Goal: Information Seeking & Learning: Learn about a topic

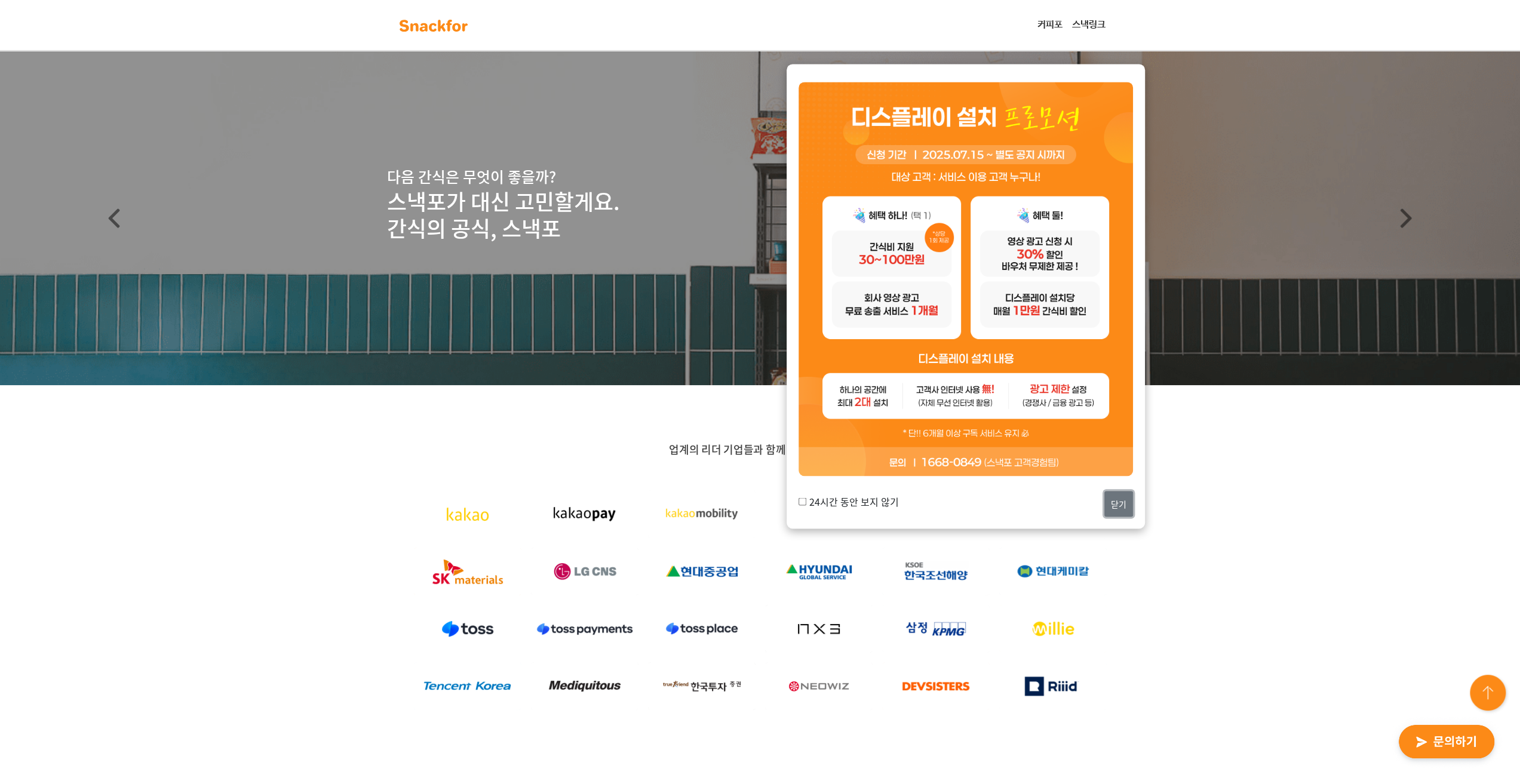
click at [1125, 502] on button "닫기" at bounding box center [1118, 503] width 29 height 25
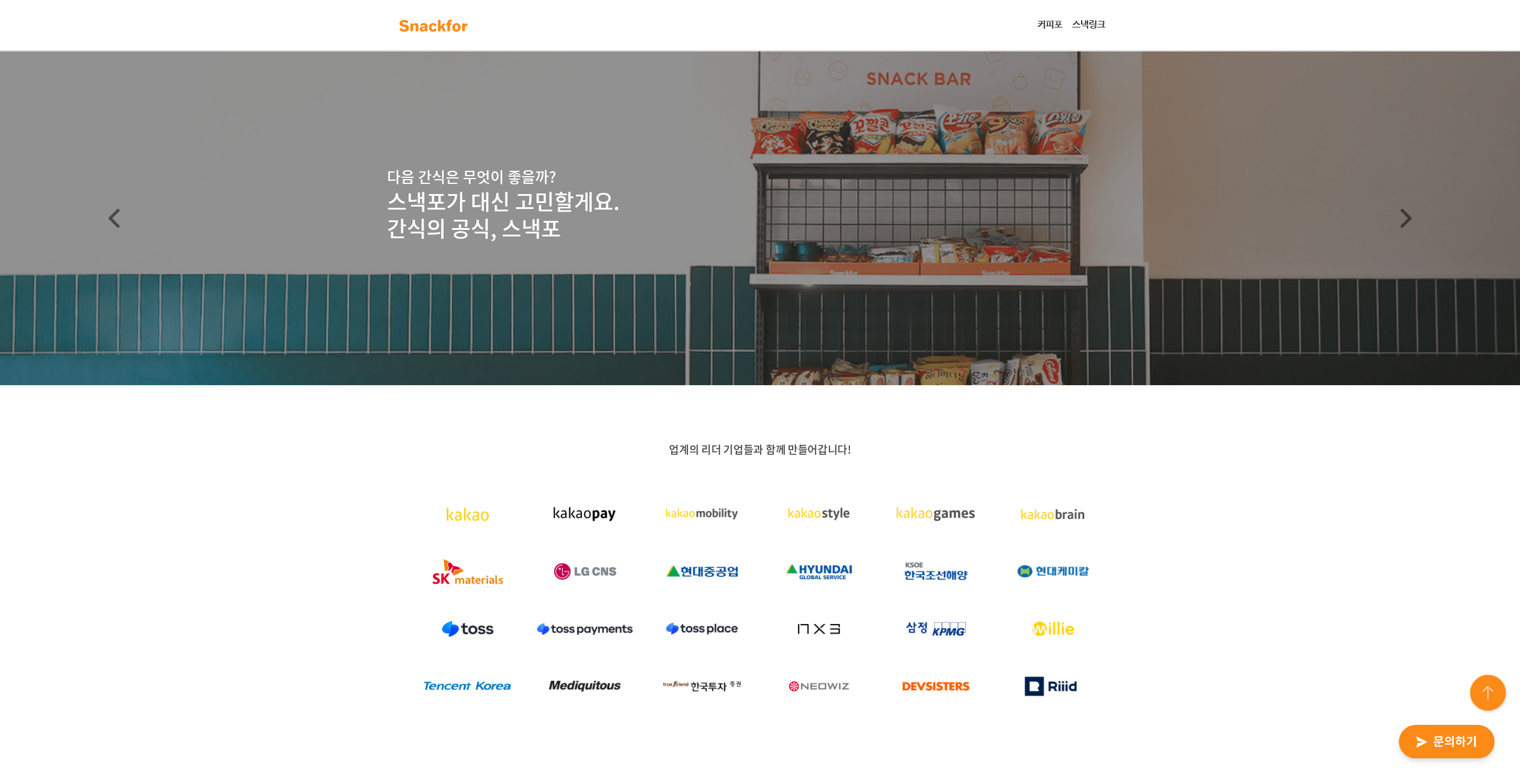
click at [1341, 461] on div "업계의 리더 기업들과 함께 만들어갑니다!" at bounding box center [760, 593] width 1520 height 415
click at [1394, 554] on div "업계의 리더 기업들과 함께 만들어갑니다!" at bounding box center [760, 593] width 1520 height 415
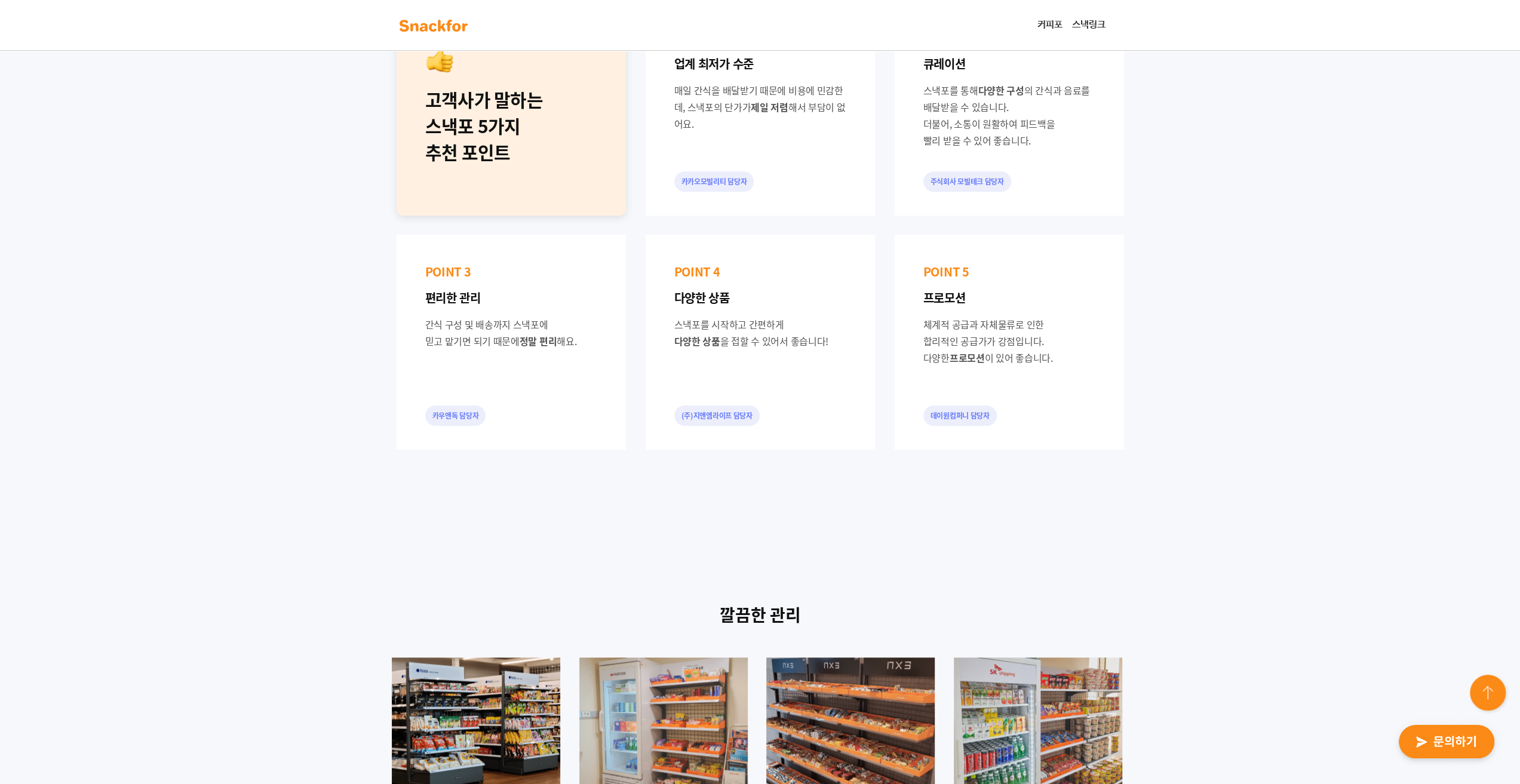
click at [1309, 349] on div "고객사가 말하는 스낵포 5가지 추천 포인트 POINT 1 업계 최저가 수준 매일 간식을 배달받기 때문에 비용에 민감한데, 스낵포의 단가가 제일…" at bounding box center [760, 225] width 1520 height 640
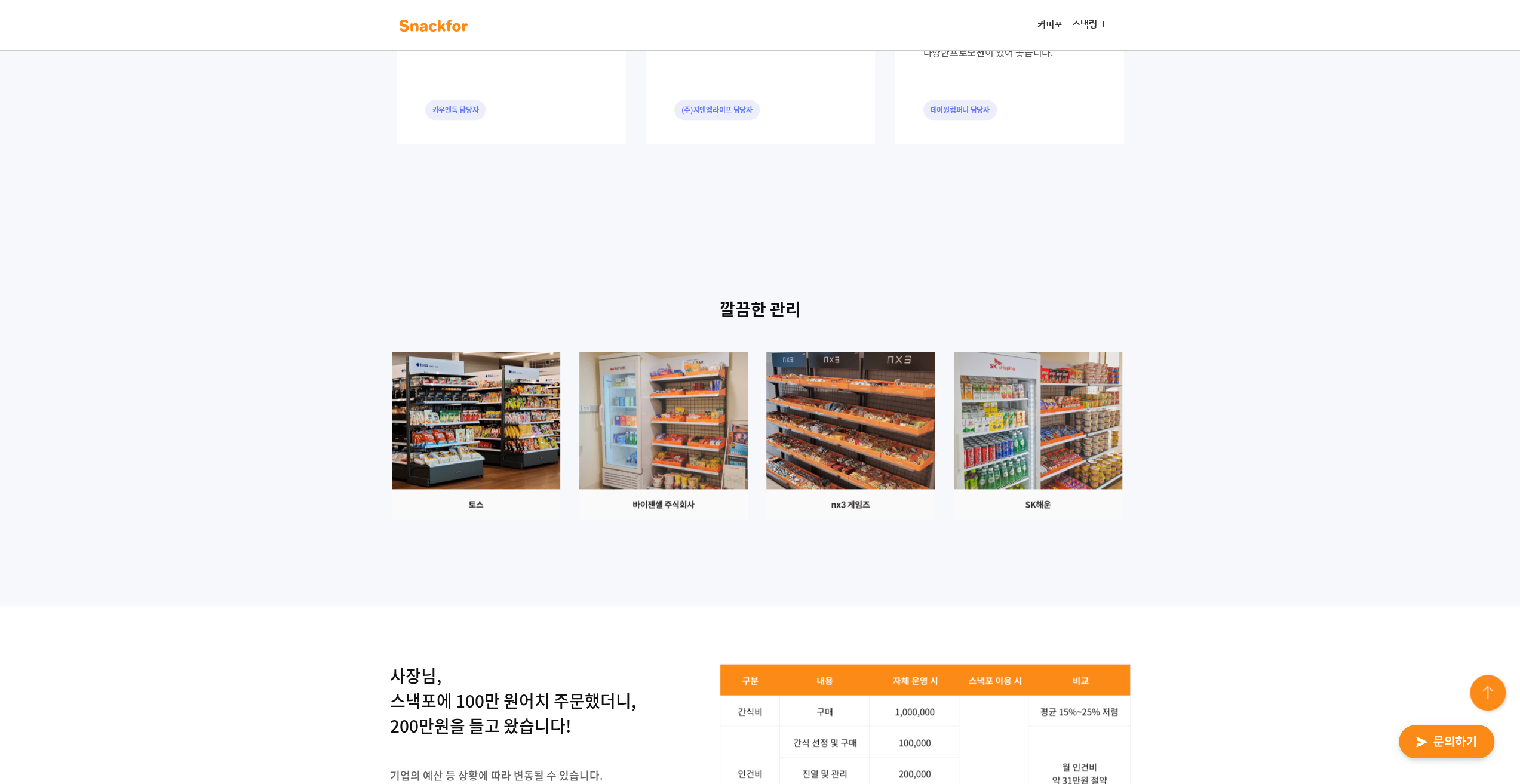
scroll to position [1313, 0]
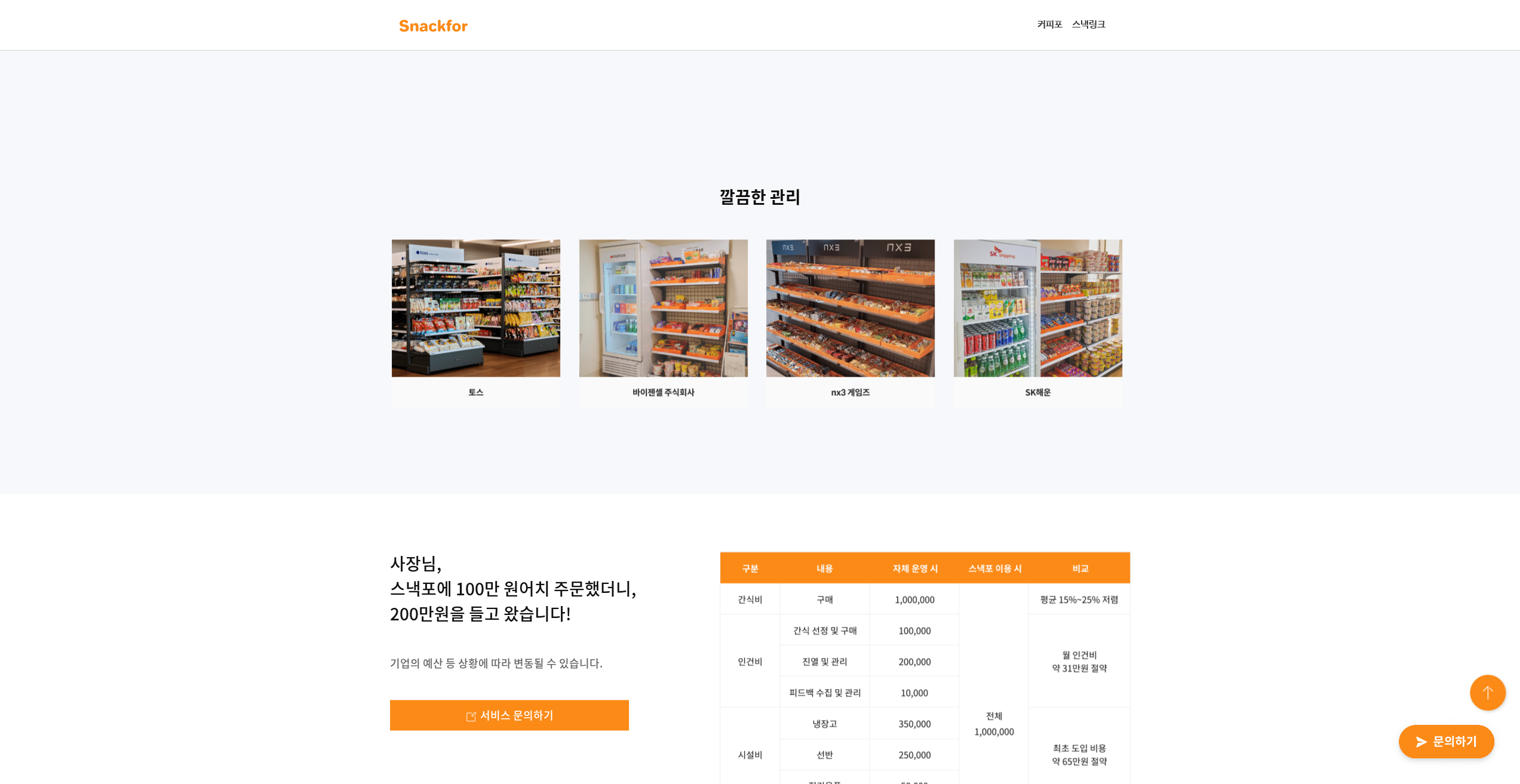
click at [1312, 373] on div "깔끔한 관리" at bounding box center [760, 310] width 1520 height 367
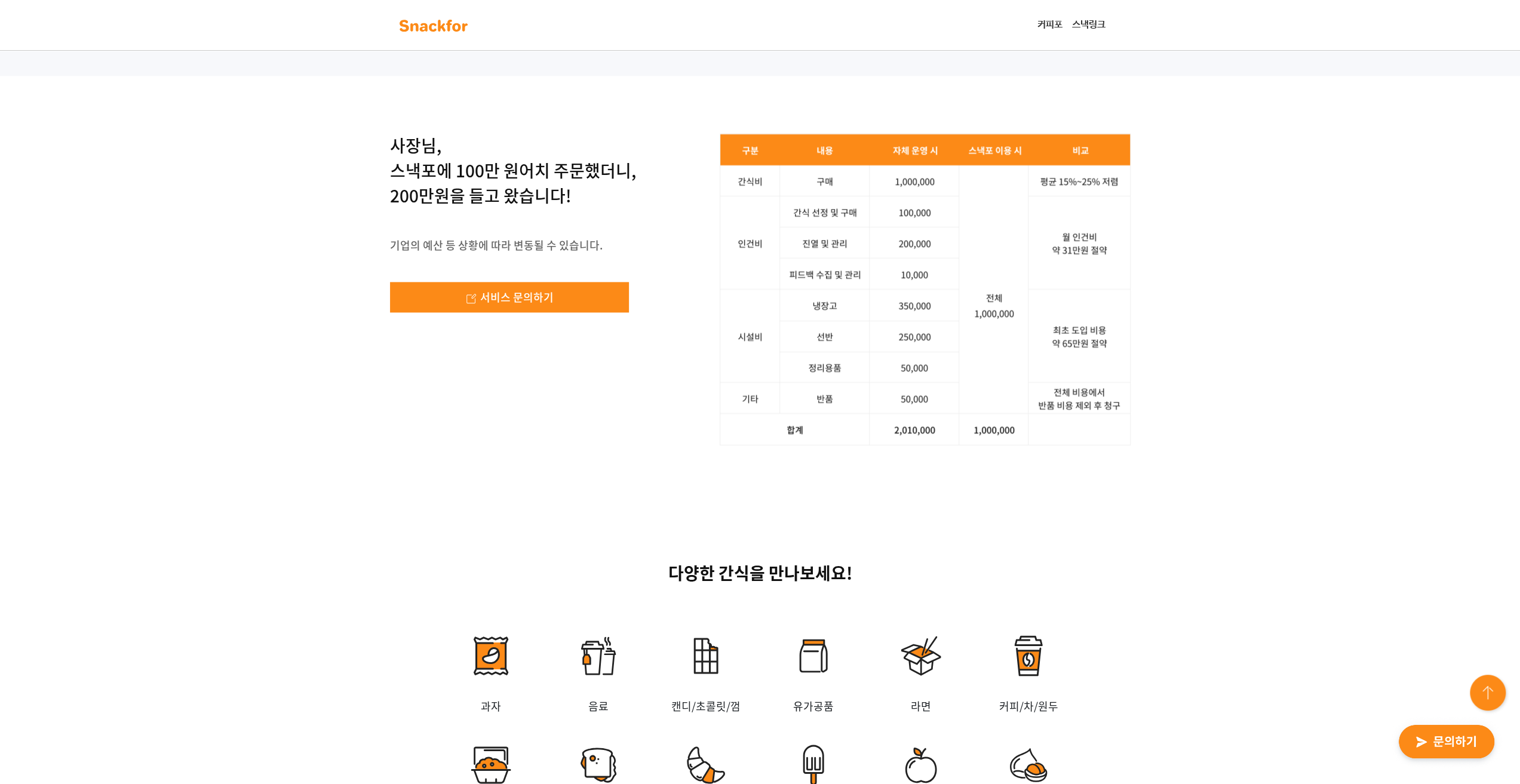
scroll to position [2149, 0]
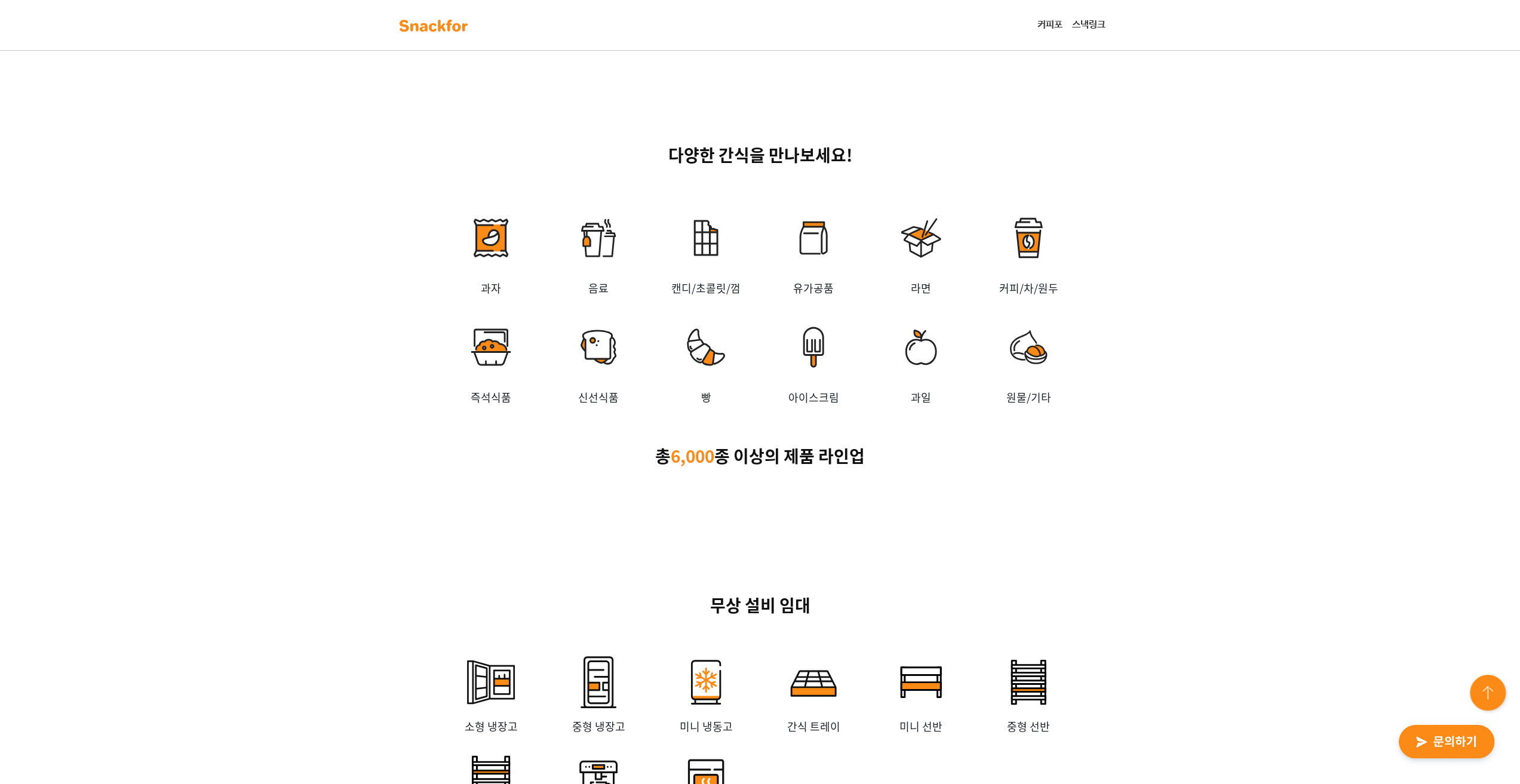
click at [228, 370] on div "다양한 간식을 만나보세요! 과자 음료 캔디/초콜릿/껌 유가공품 라면 커피/차/원두 즉석식품 신선식품 빵 아이스크림 과일 원물/기타 총 6,00…" at bounding box center [760, 309] width 1520 height 450
click at [258, 357] on div "다양한 간식을 만나보세요! 과자 음료 캔디/초콜릿/껌 유가공품 라면 커피/차/원두 즉석식품 신선식품 빵 아이스크림 과일 원물/기타 총 6,00…" at bounding box center [760, 309] width 1520 height 450
click at [953, 389] on img at bounding box center [920, 346] width 107 height 83
click at [925, 389] on img at bounding box center [920, 346] width 107 height 83
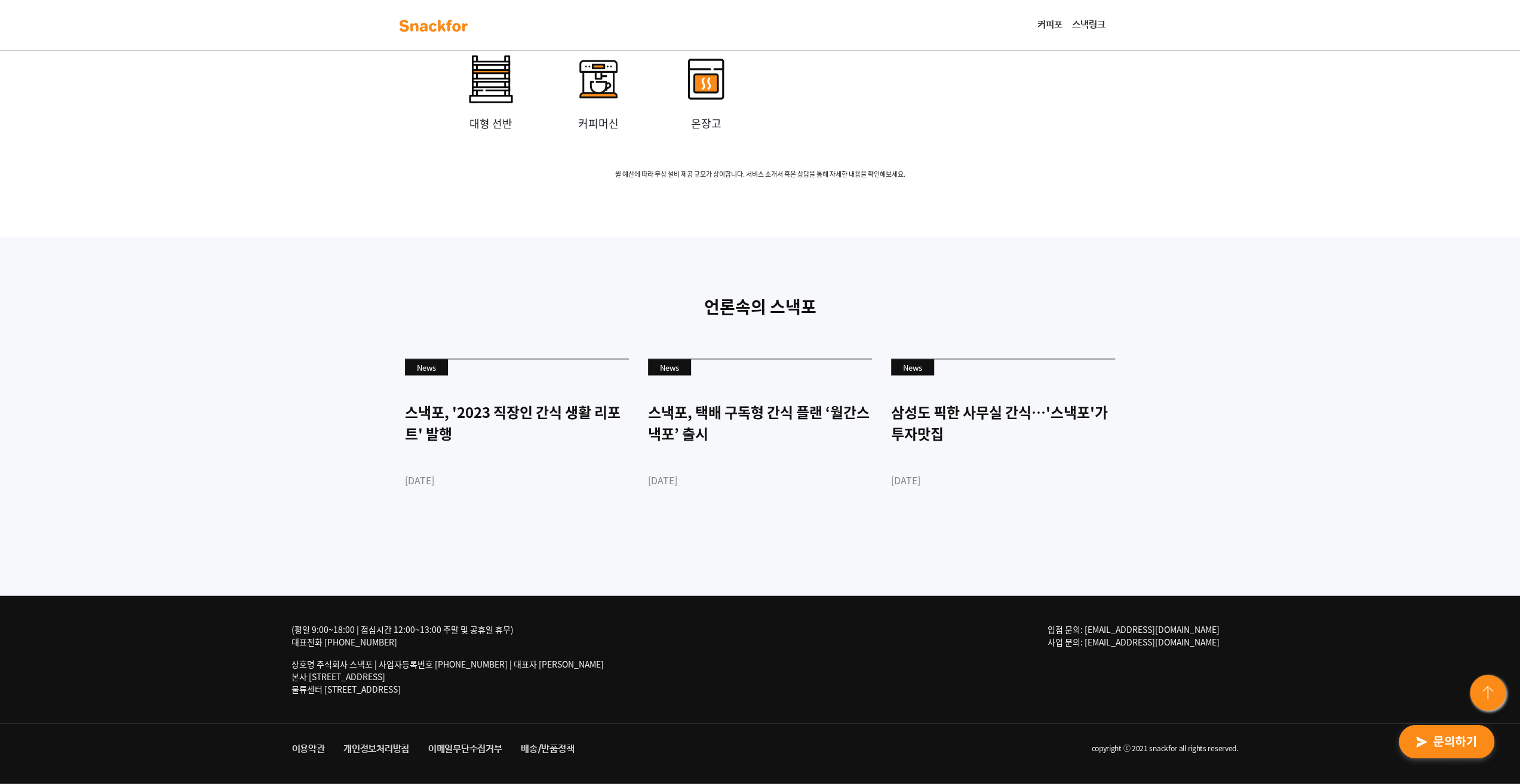
scroll to position [2985, 0]
click at [1222, 462] on div "언론속의 스낵포 News 스낵포, '2023 직장인 간식 생활 리포트' 발행 2023-03-28 News 스낵포, 택배 구독형 간식 플랜 ‘월…" at bounding box center [760, 416] width 1520 height 359
click at [1297, 425] on div "언론속의 스낵포 News 스낵포, '2023 직장인 간식 생활 리포트' 발행 2023-03-28 News 스낵포, 택배 구독형 간식 플랜 ‘월…" at bounding box center [760, 416] width 1520 height 359
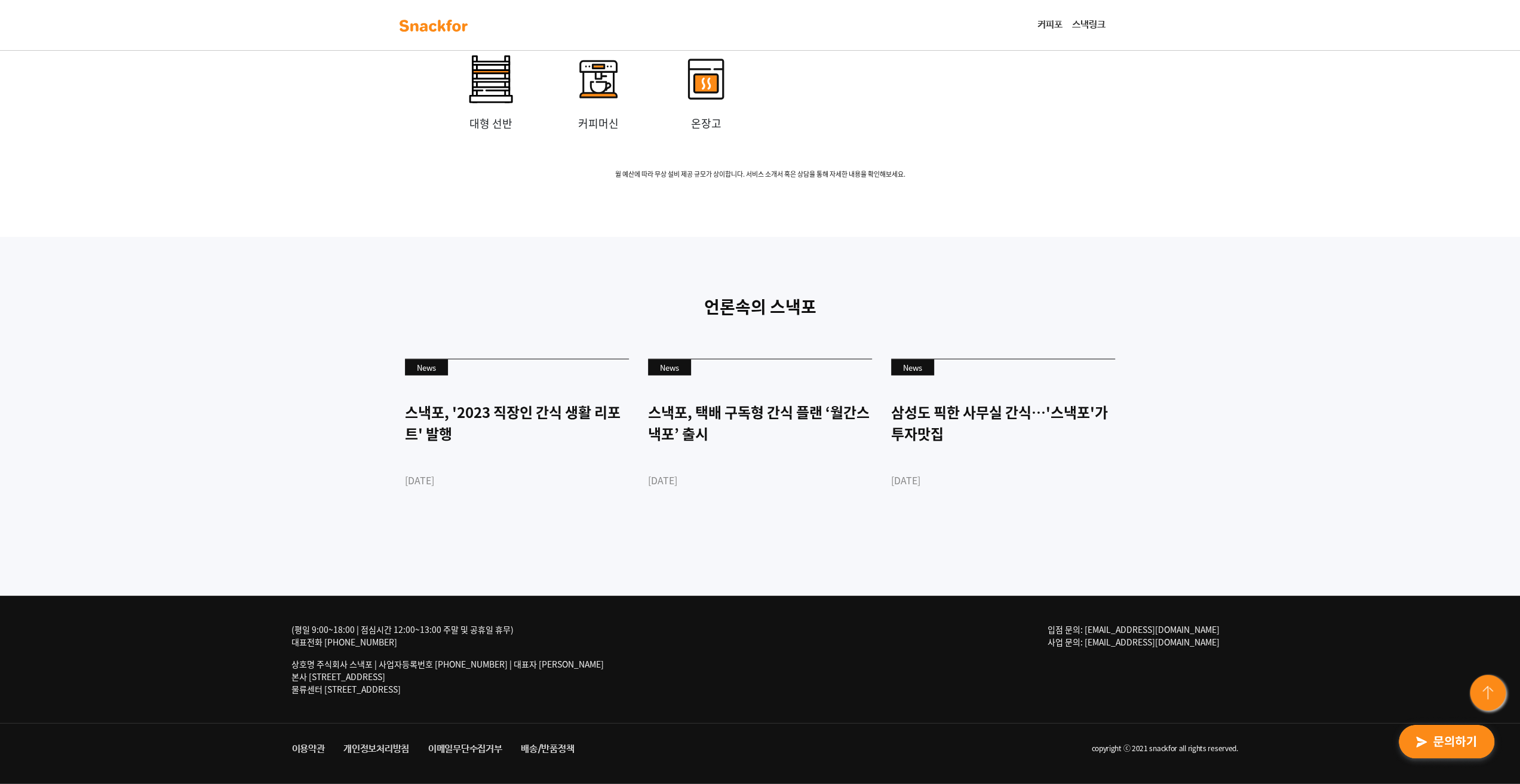
drag, startPoint x: 1310, startPoint y: 465, endPoint x: 1305, endPoint y: 311, distance: 154.1
drag, startPoint x: 1305, startPoint y: 311, endPoint x: 1220, endPoint y: 313, distance: 85.0
click at [1222, 313] on div "언론속의 스낵포 News 스낵포, '2023 직장인 간식 생활 리포트' 발행 2023-03-28 News 스낵포, 택배 구독형 간식 플랜 ‘월…" at bounding box center [760, 416] width 1520 height 359
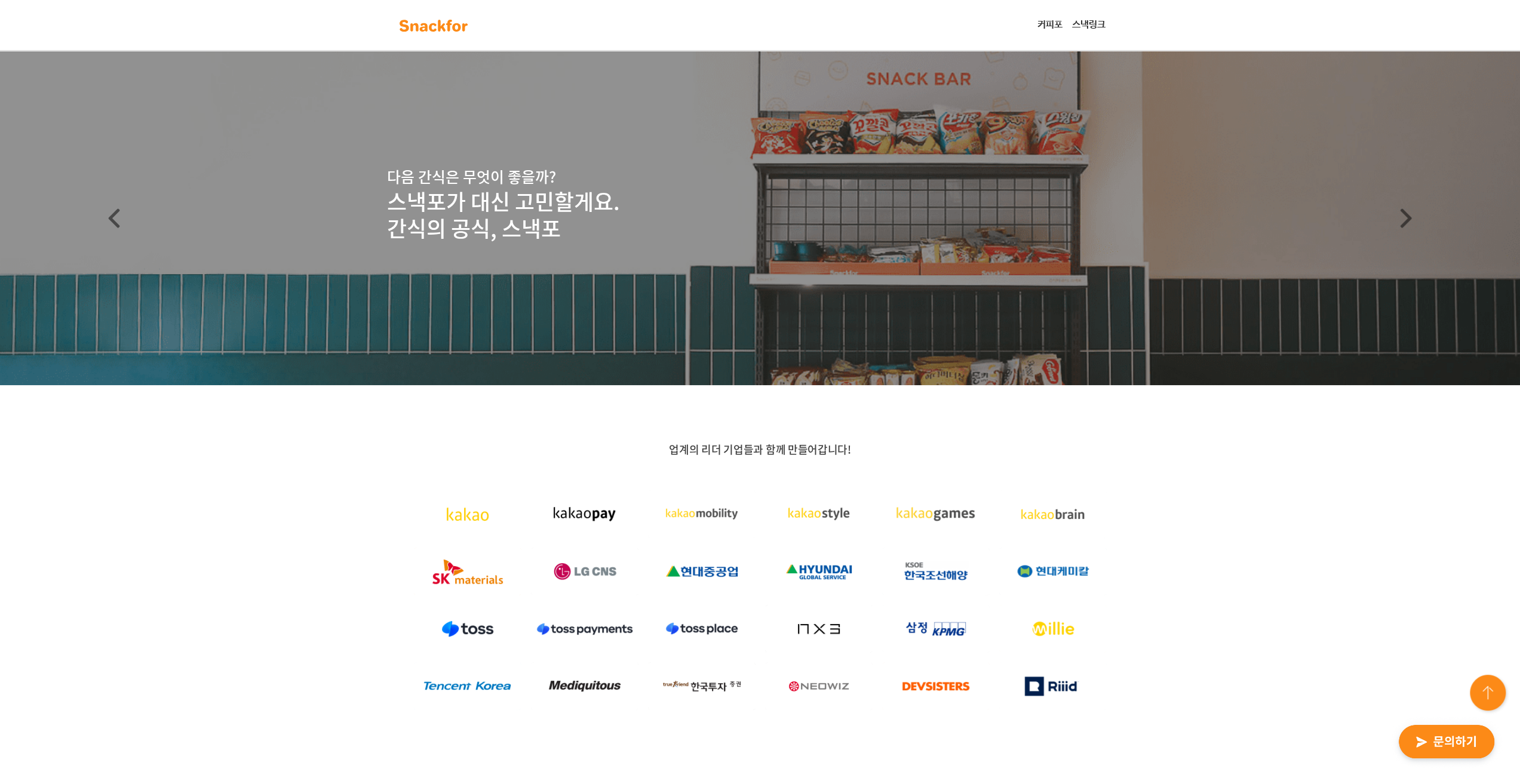
click at [1087, 23] on link "스낵링크" at bounding box center [1088, 25] width 43 height 24
click at [1048, 19] on link "커피포" at bounding box center [1049, 25] width 35 height 24
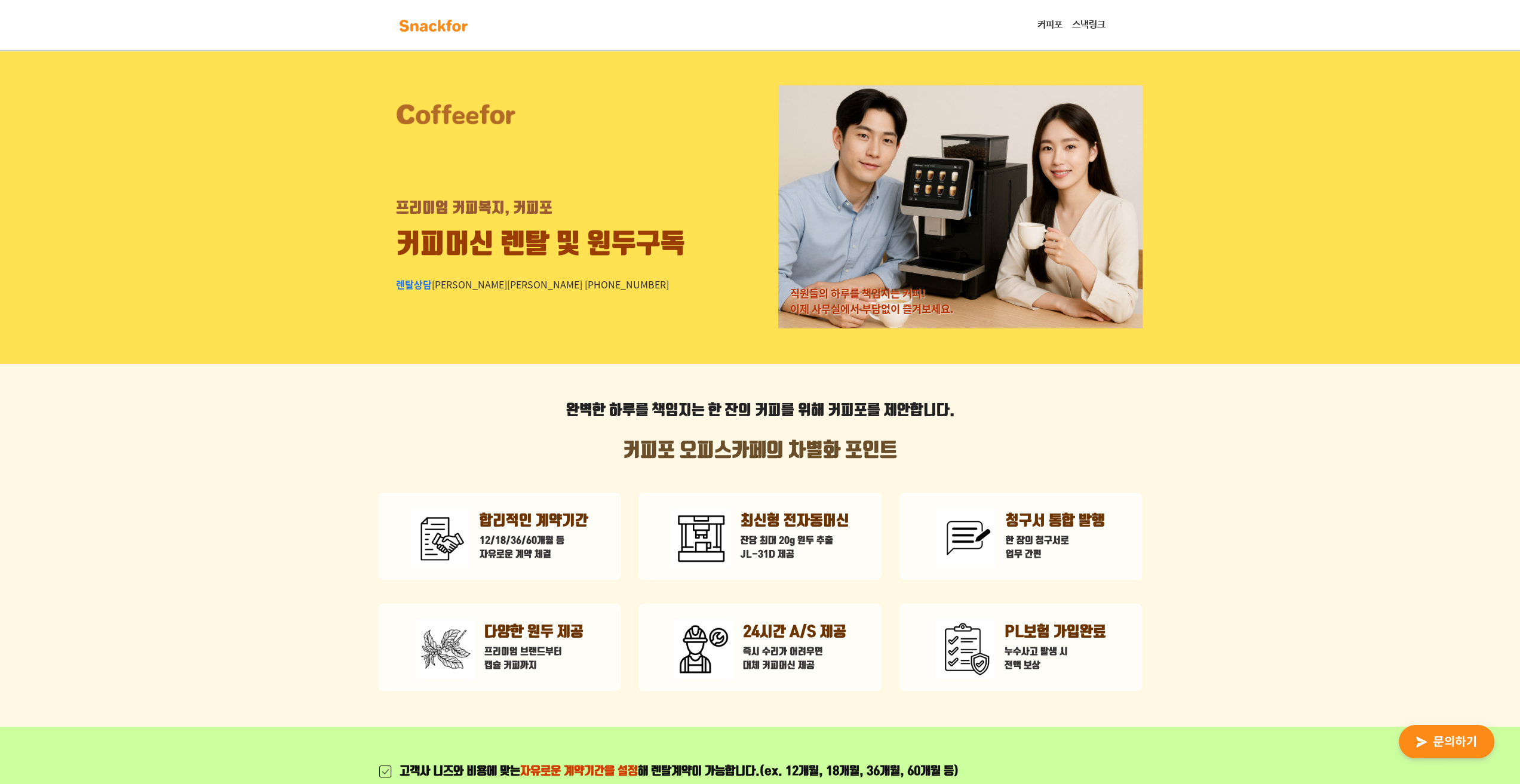
click at [1267, 460] on div "완벽한 하루를 책임지는 한 잔의 커피 를 위해 커피포를 제안합니다. 커피포 오피스카페의 차별화 포인트 합리적인 계약기간 12/18/36/60개…" at bounding box center [760, 545] width 1520 height 362
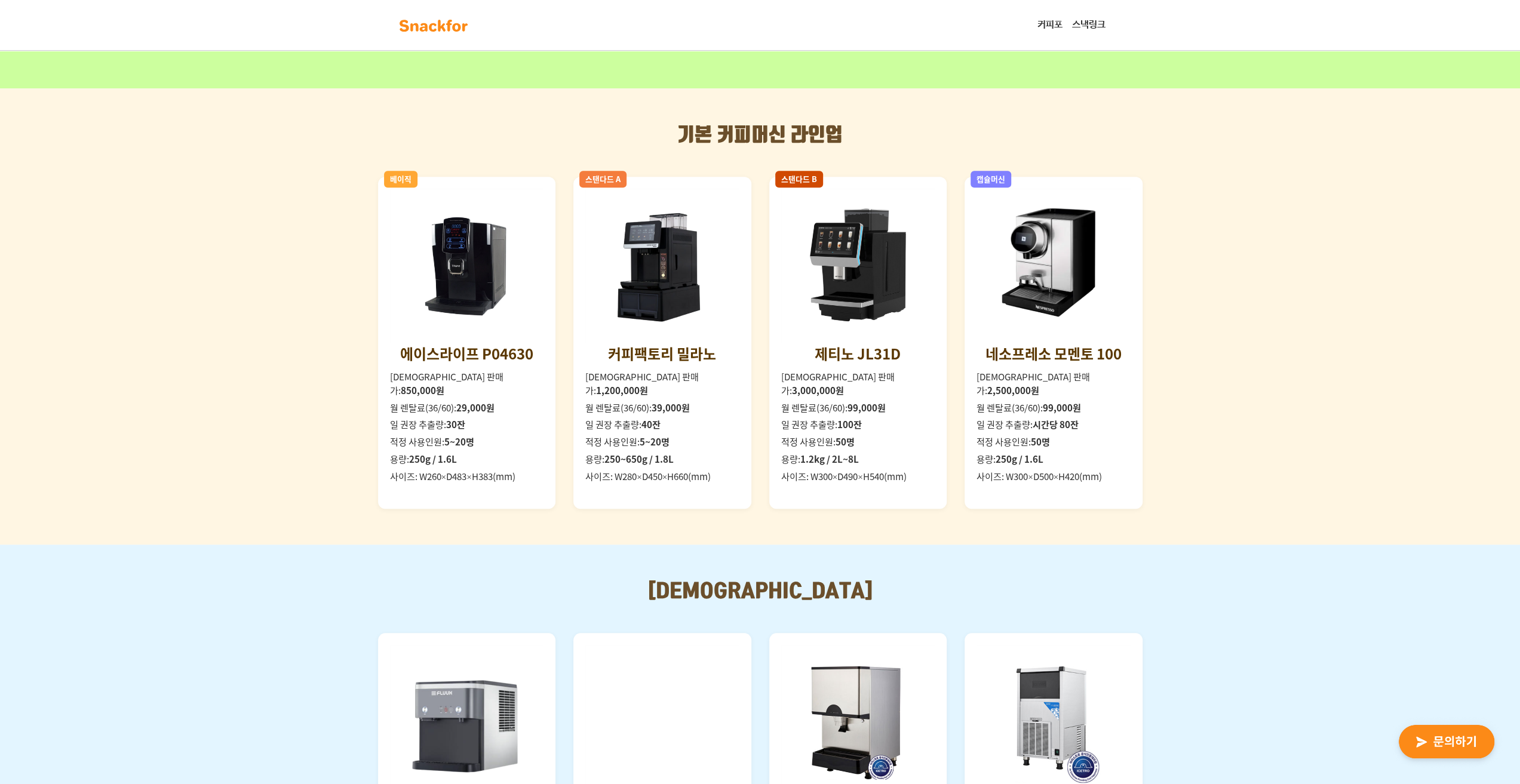
scroll to position [1074, 0]
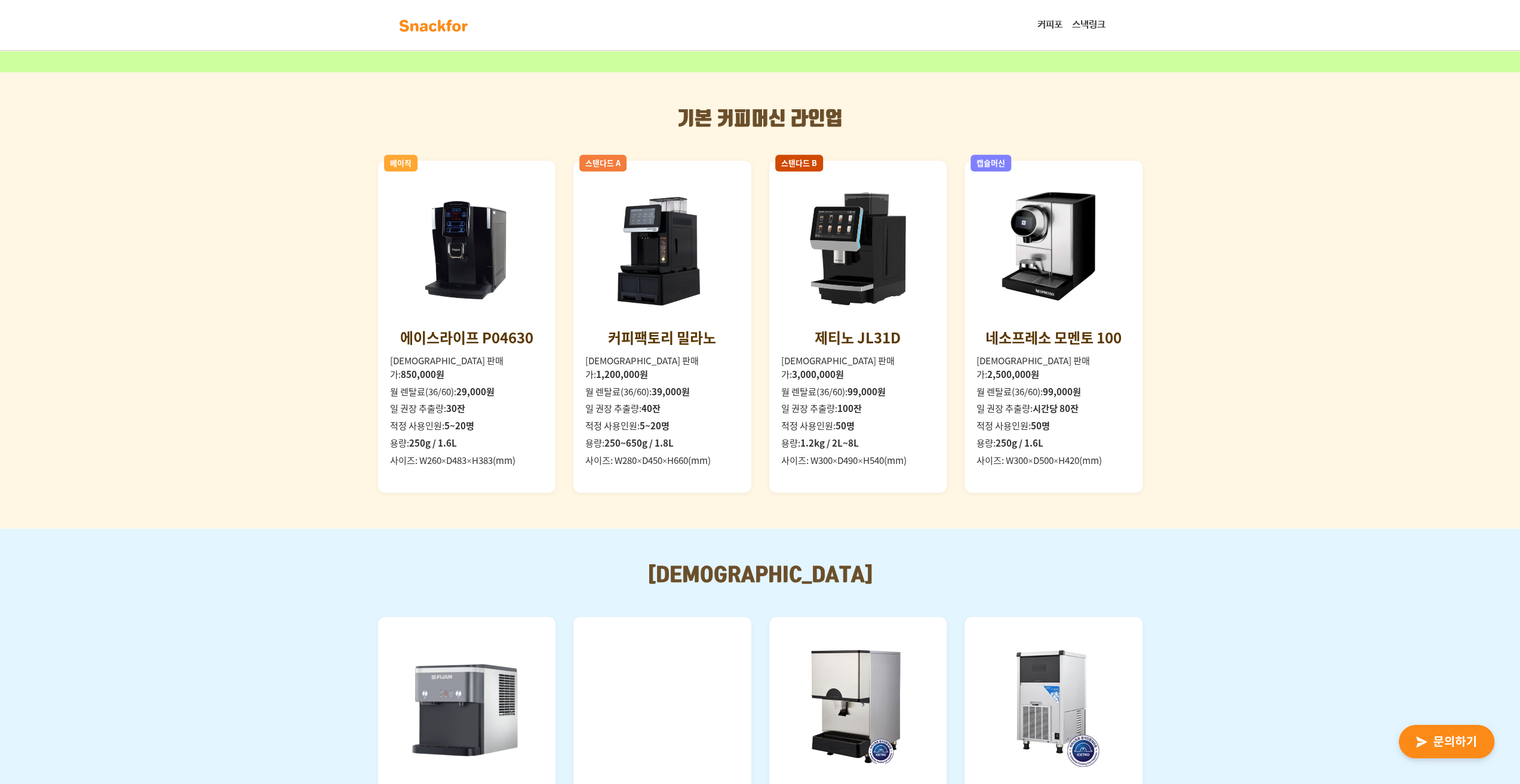
click at [310, 390] on div "기본 커피머신 라인업 베이직 에이스라이프 P04630 일시불 판매가: 850,000원 월 렌탈료(36/60): 29,000원 일 권장 추출량:…" at bounding box center [760, 300] width 1520 height 455
click at [338, 374] on div "기본 커피머신 라인업 베이직 에이스라이프 P04630 일시불 판매가: 850,000원 월 렌탈료(36/60): 29,000원 일 권장 추출량:…" at bounding box center [760, 300] width 1520 height 455
click at [303, 380] on div "기본 커피머신 라인업 베이직 에이스라이프 P04630 일시불 판매가: 850,000원 월 렌탈료(36/60): 29,000원 일 권장 추출량:…" at bounding box center [760, 300] width 1520 height 455
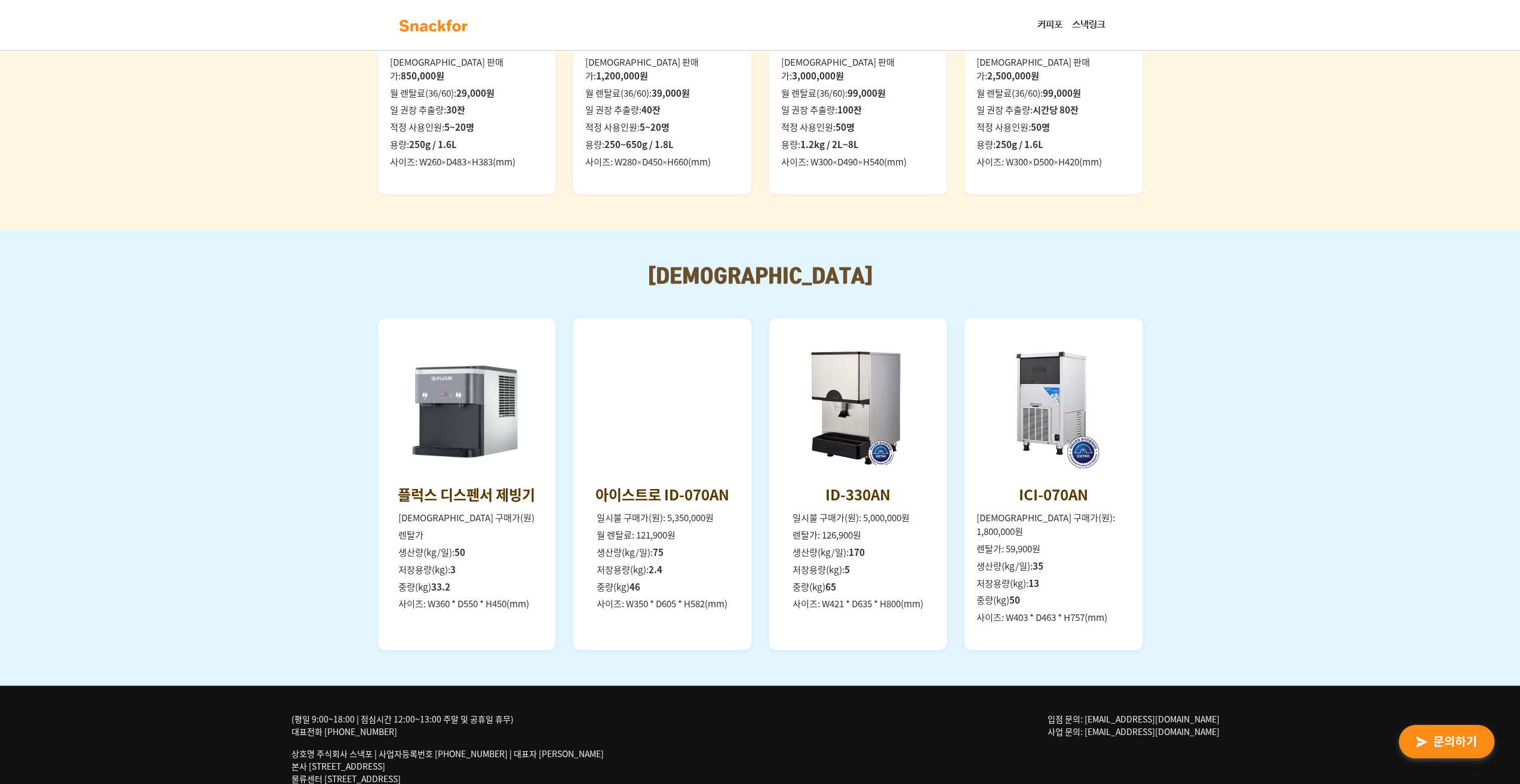
click at [331, 357] on div "[DEMOGRAPHIC_DATA] 플럭스 디스펜서 제빙기 일시불 구매가(원) 렌탈가 생산량(kg/일): 50 저장용량(kg): 3 중량(kg)…" at bounding box center [760, 458] width 1520 height 455
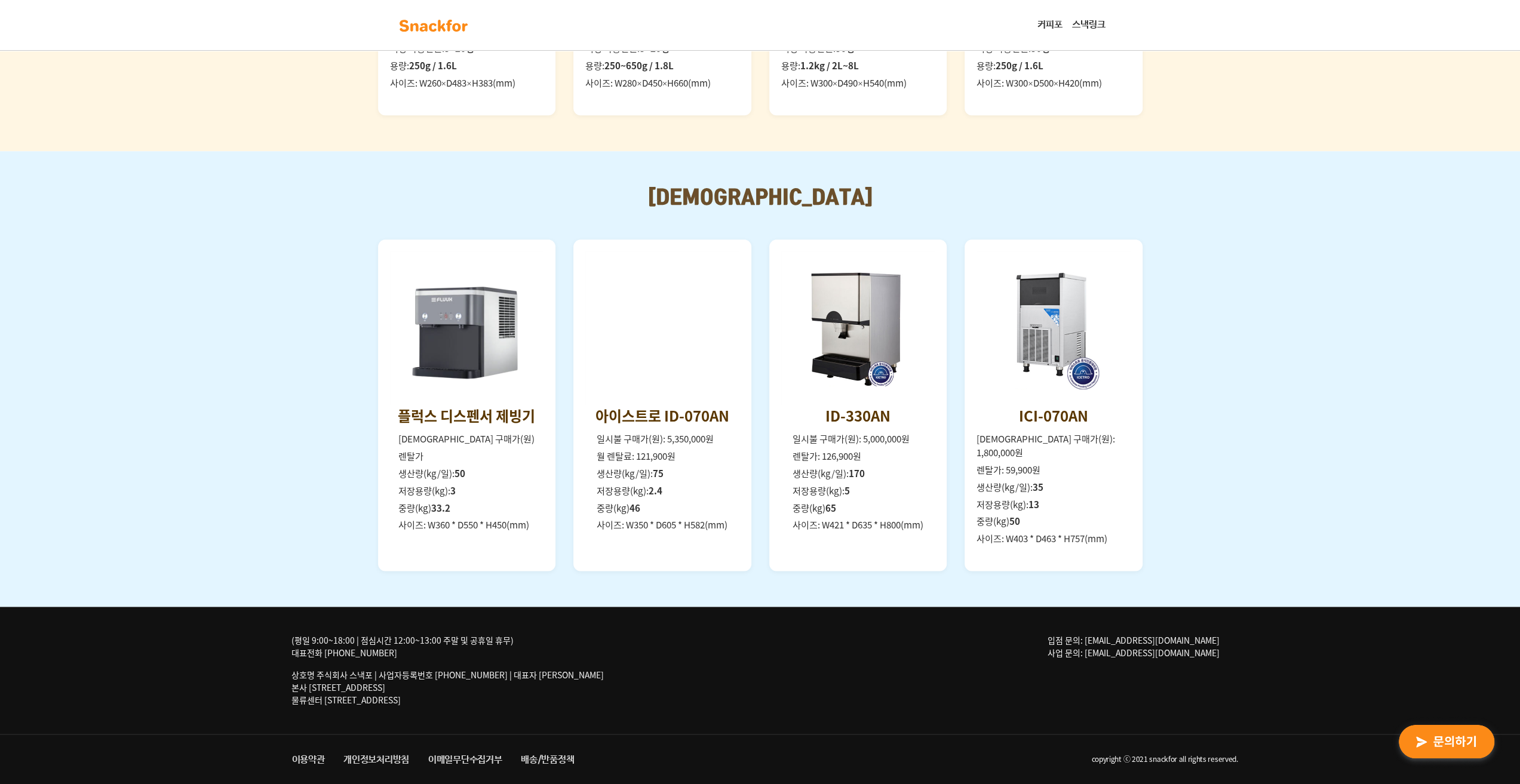
scroll to position [1453, 0]
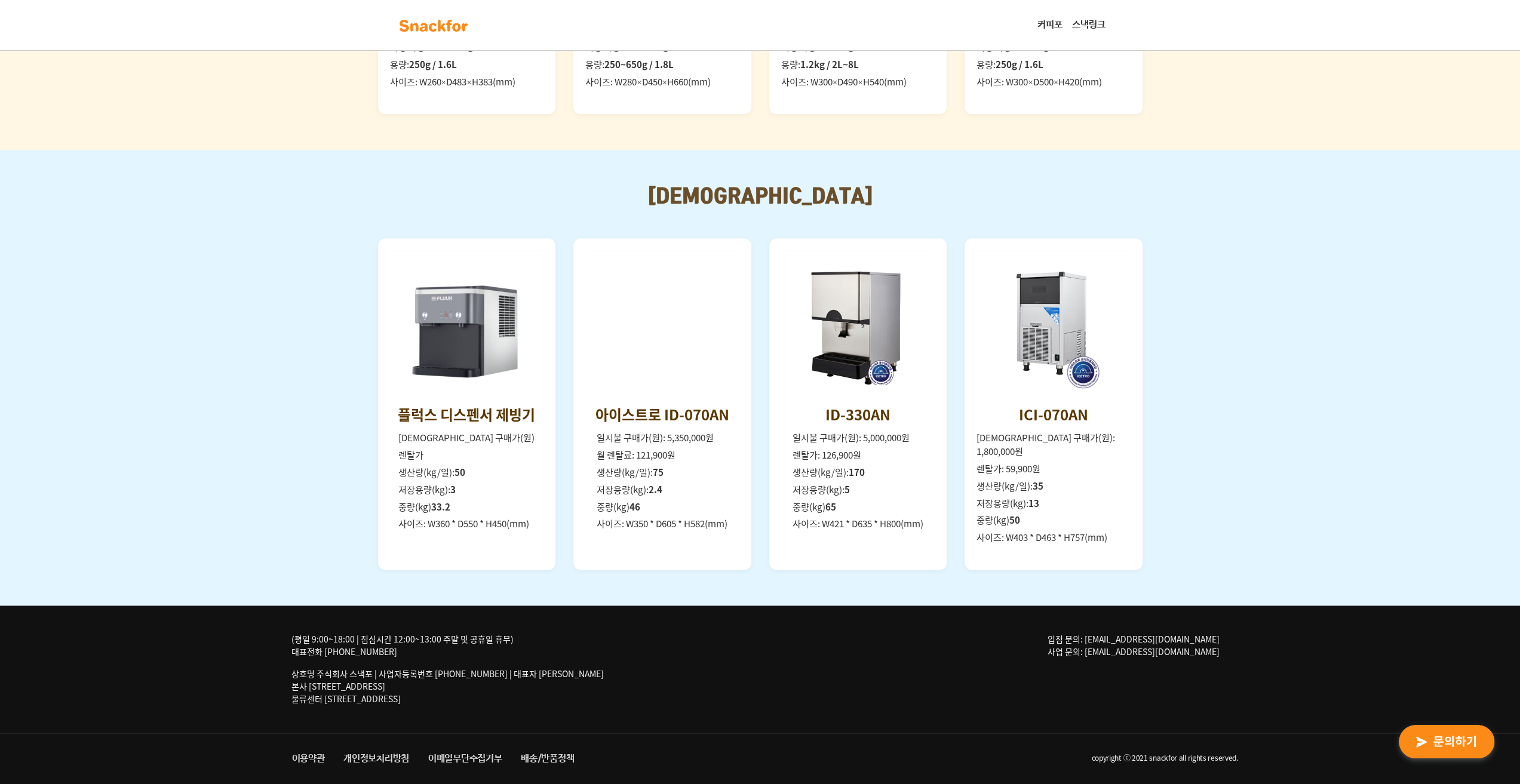
drag, startPoint x: 306, startPoint y: 252, endPoint x: 151, endPoint y: 262, distance: 155.3
click at [151, 262] on div "[DEMOGRAPHIC_DATA] 플럭스 디스펜서 제빙기 일시불 구매가(원) 렌탈가 생산량(kg/일): 50 저장용량(kg): 3 중량(kg)…" at bounding box center [760, 377] width 1520 height 455
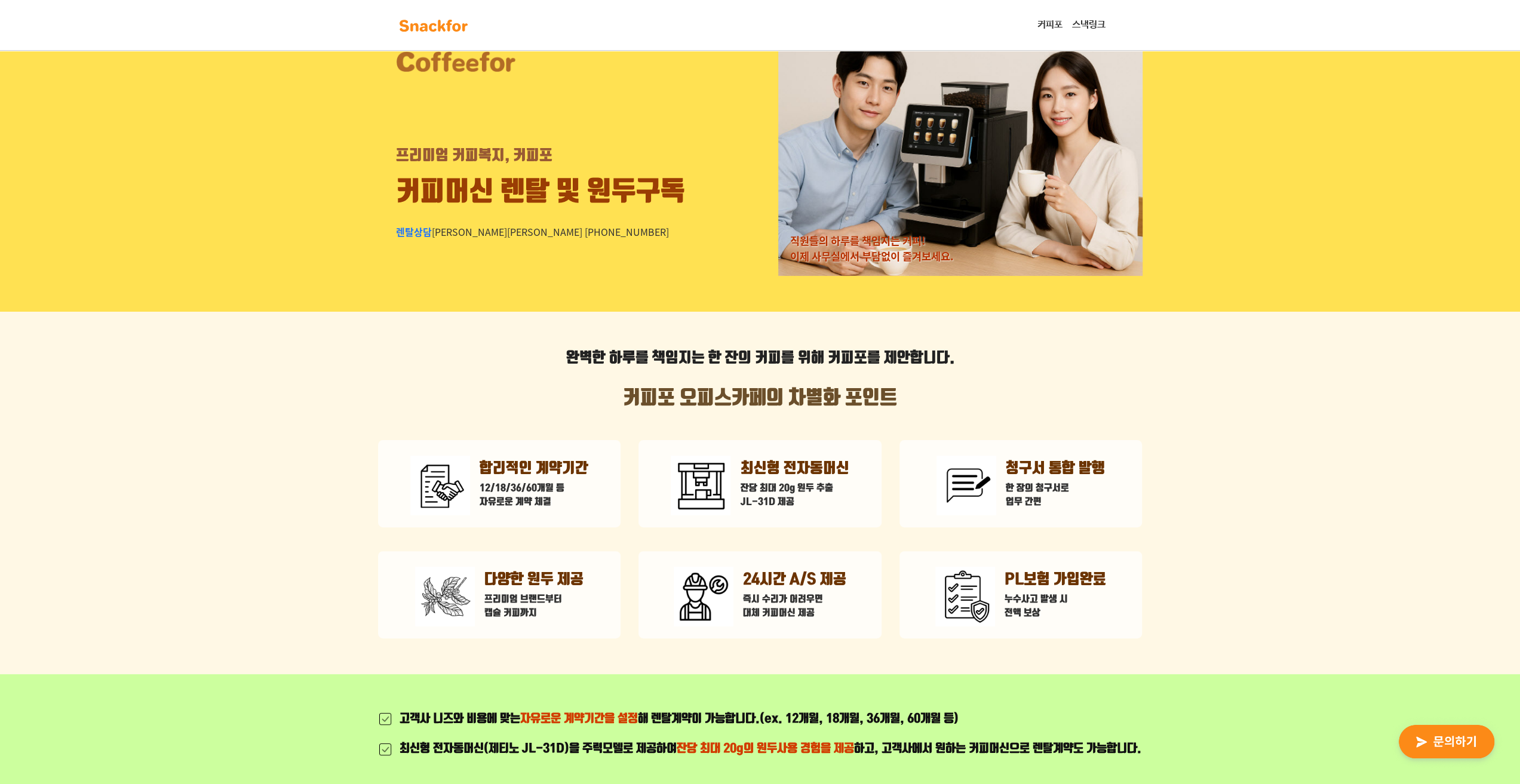
scroll to position [0, 0]
